Goal: Task Accomplishment & Management: Use online tool/utility

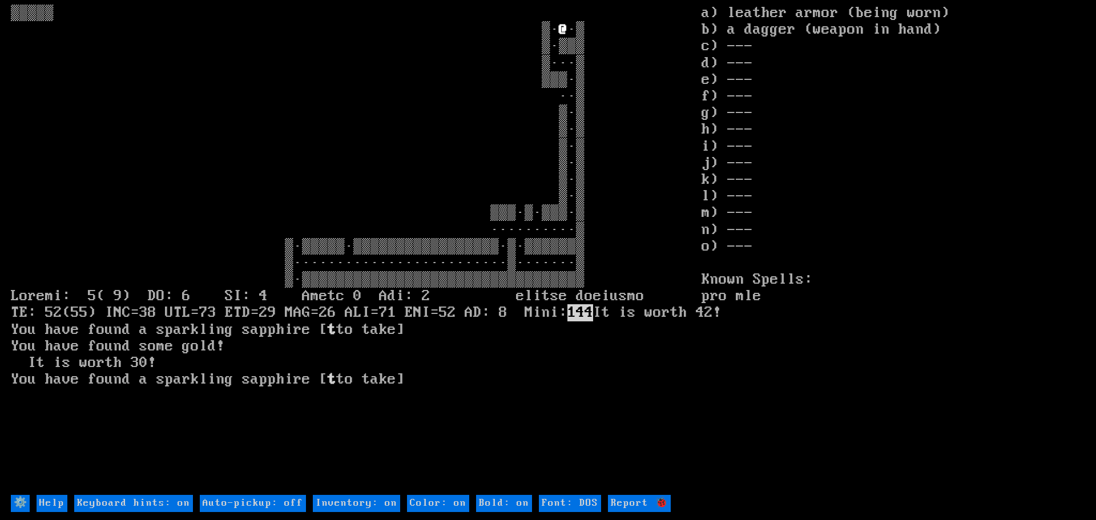
click at [249, 499] on off "Auto-pickup: off" at bounding box center [253, 503] width 106 height 17
type off "Auto-pickup: on"
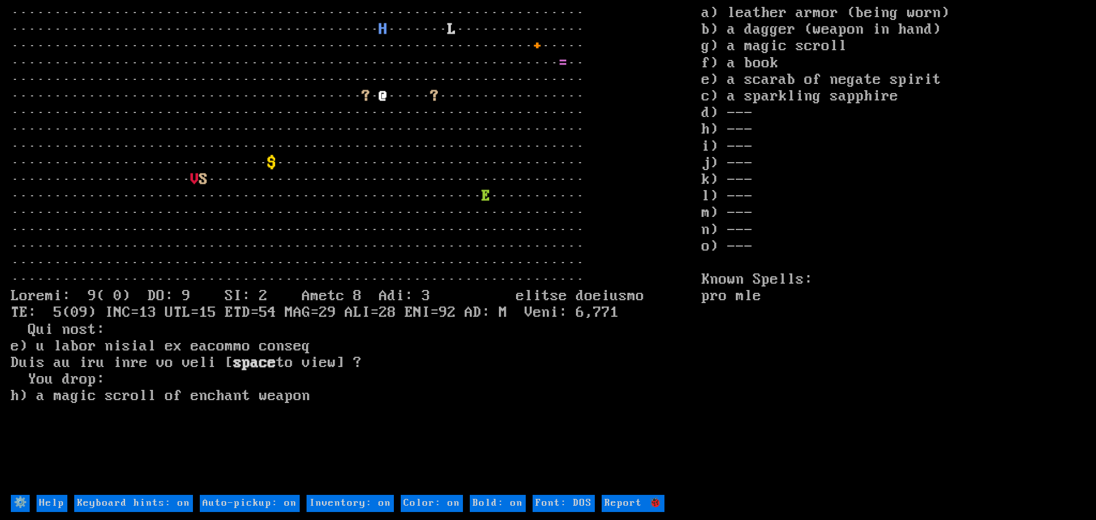
click at [255, 501] on off "Auto-pickup: on" at bounding box center [250, 503] width 100 height 17
type off "Auto-pickup: off"
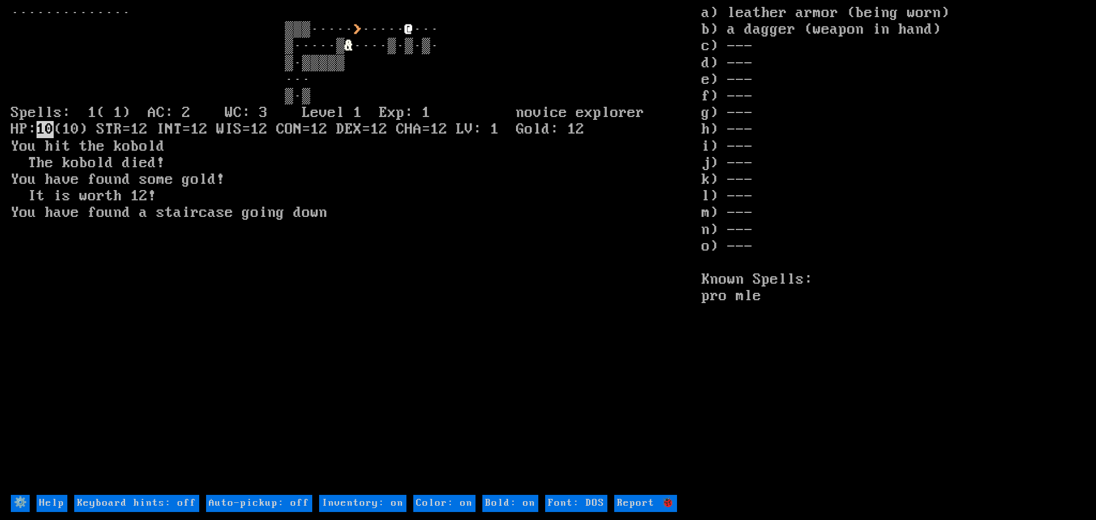
click at [263, 502] on off "Auto-pickup: off" at bounding box center [259, 503] width 106 height 17
type off "Auto-pickup: on"
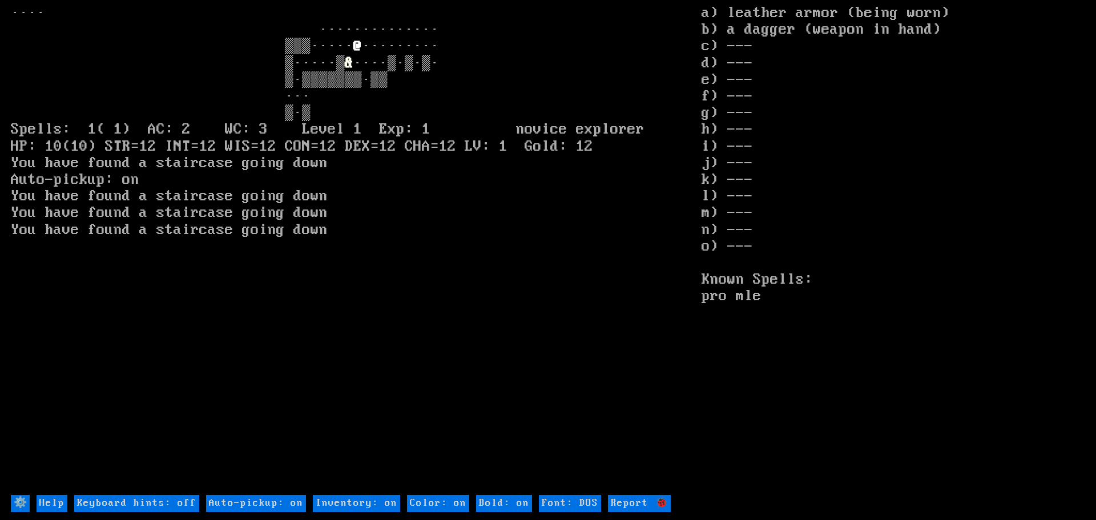
click at [283, 495] on off "Auto-pickup: on" at bounding box center [256, 503] width 100 height 17
type off "Auto-pickup: off"
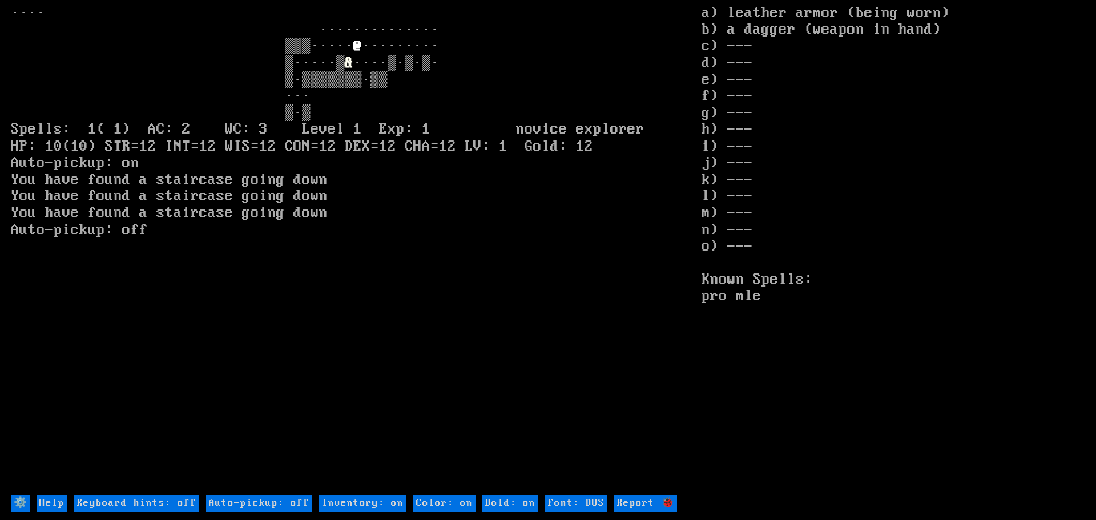
click at [283, 497] on off "Auto-pickup: off" at bounding box center [259, 503] width 106 height 17
type off "Auto-pickup: on"
